Goal: Task Accomplishment & Management: Manage account settings

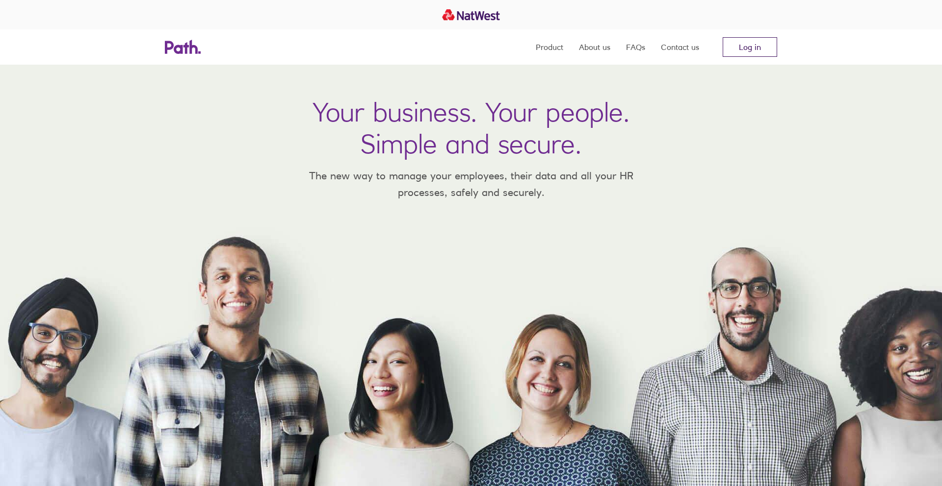
click at [741, 50] on link "Log in" at bounding box center [749, 47] width 54 height 20
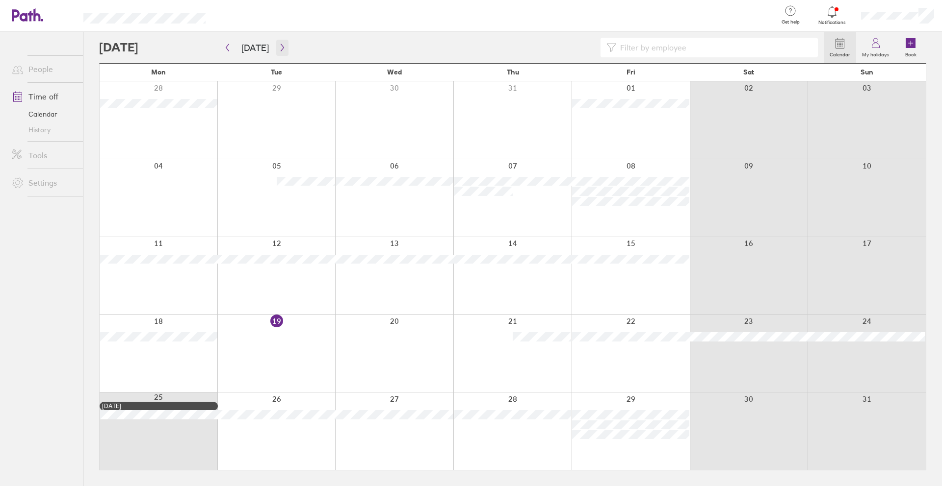
click at [284, 53] on button "button" at bounding box center [282, 48] width 12 height 16
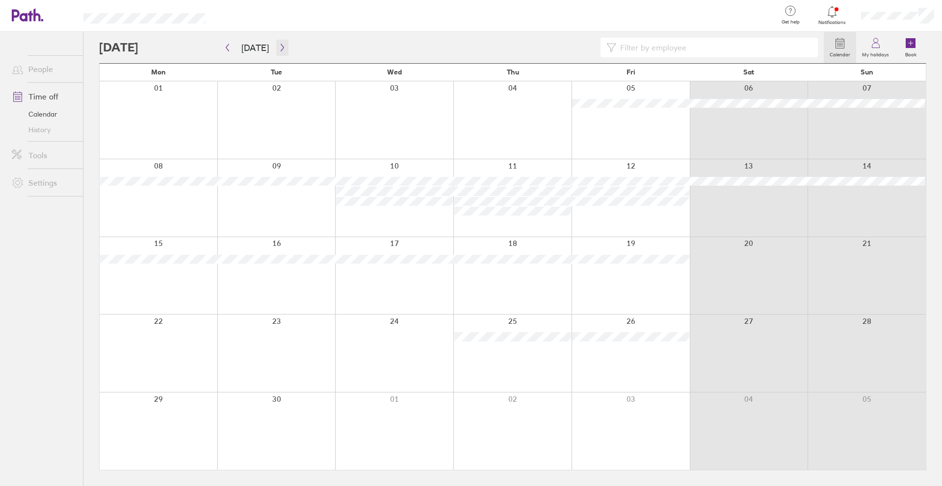
click at [284, 53] on button "button" at bounding box center [282, 48] width 12 height 16
